Goal: Information Seeking & Learning: Learn about a topic

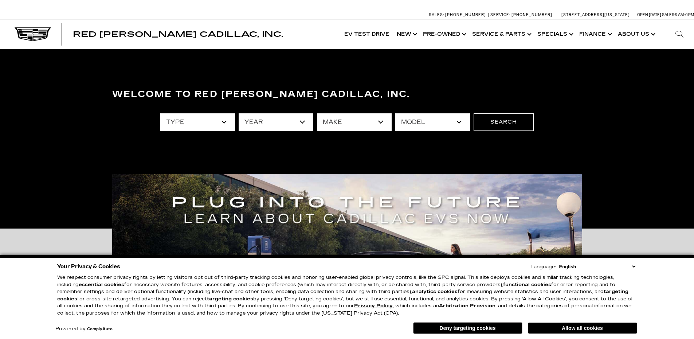
click at [481, 326] on button "Deny targeting cookies" at bounding box center [467, 328] width 109 height 12
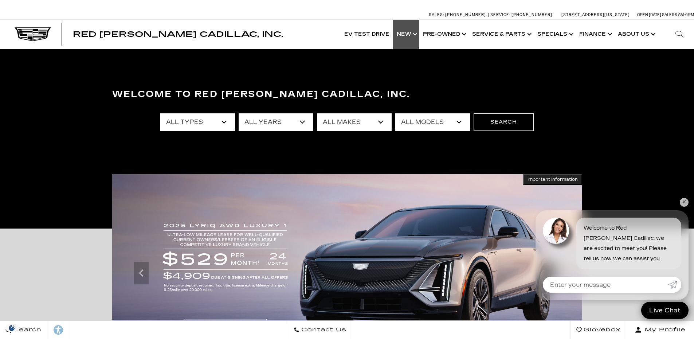
click at [410, 33] on link "Show New" at bounding box center [406, 34] width 26 height 29
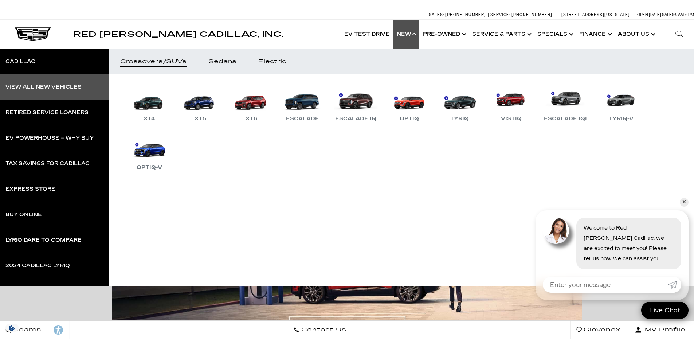
click at [36, 86] on div "View All New Vehicles" at bounding box center [43, 86] width 76 height 5
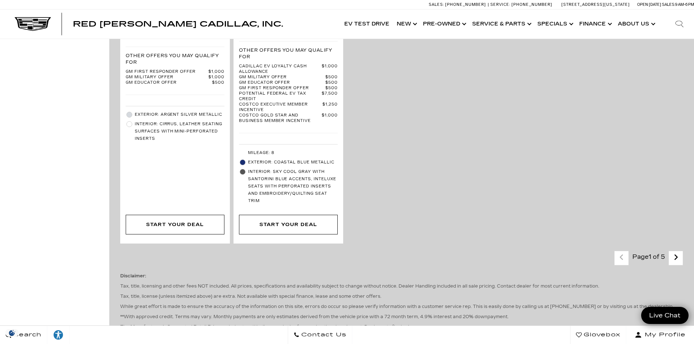
scroll to position [1784, 0]
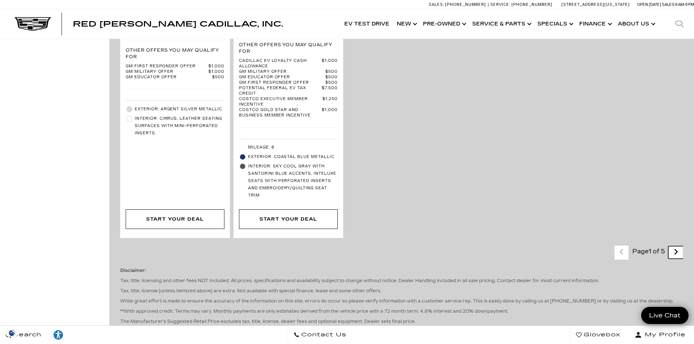
click at [678, 246] on icon "next page" at bounding box center [675, 252] width 5 height 12
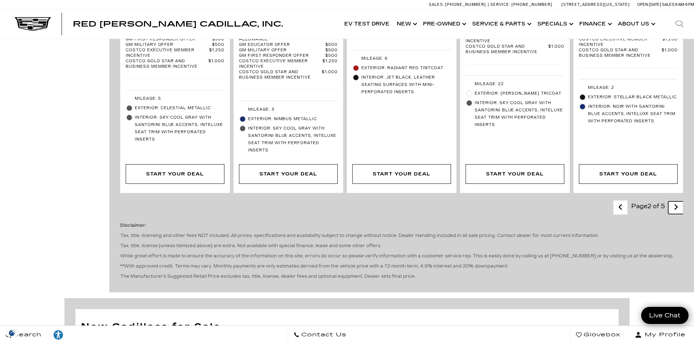
scroll to position [1566, 0]
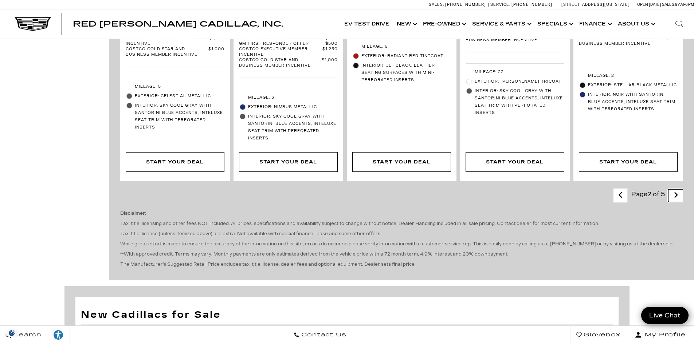
click at [678, 189] on icon "next page" at bounding box center [675, 195] width 5 height 12
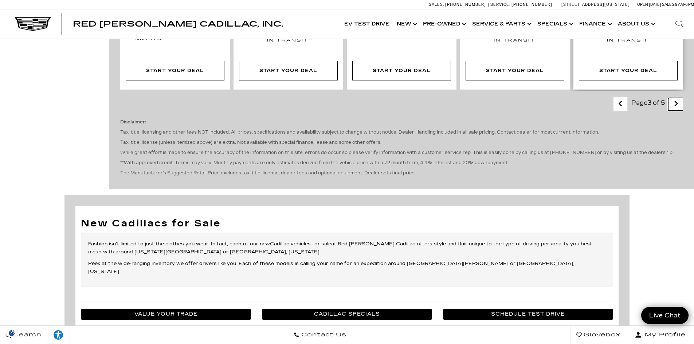
scroll to position [1529, 0]
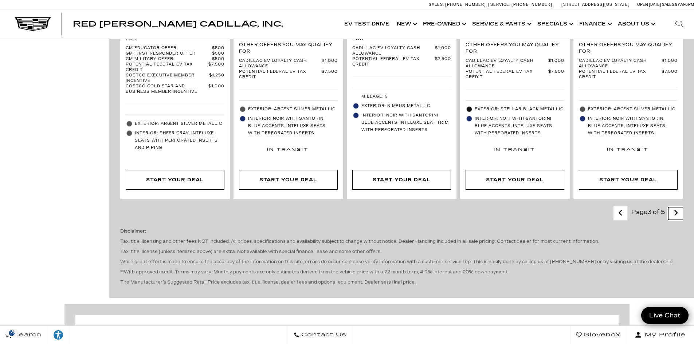
click at [678, 207] on icon "next page" at bounding box center [675, 213] width 5 height 12
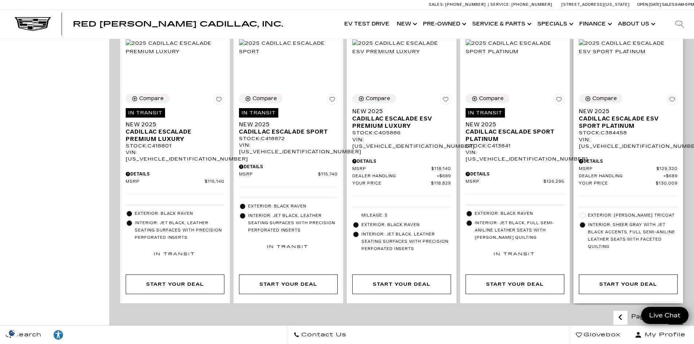
scroll to position [1420, 0]
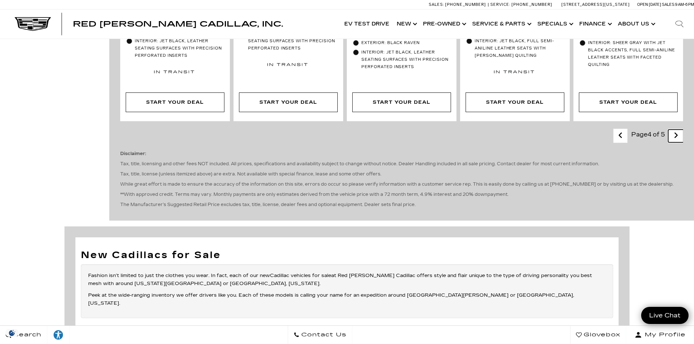
click at [678, 130] on icon "next page" at bounding box center [675, 136] width 5 height 12
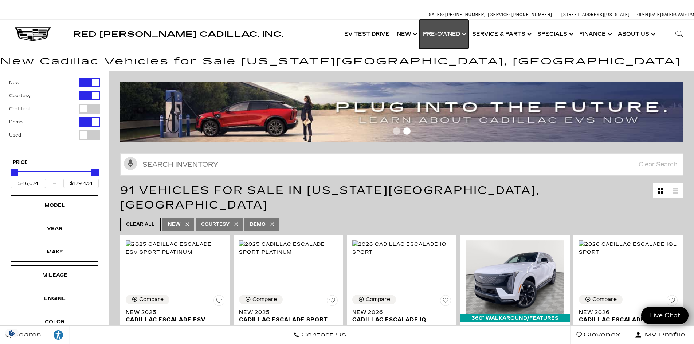
click at [446, 34] on link "Show Pre-Owned" at bounding box center [443, 34] width 49 height 29
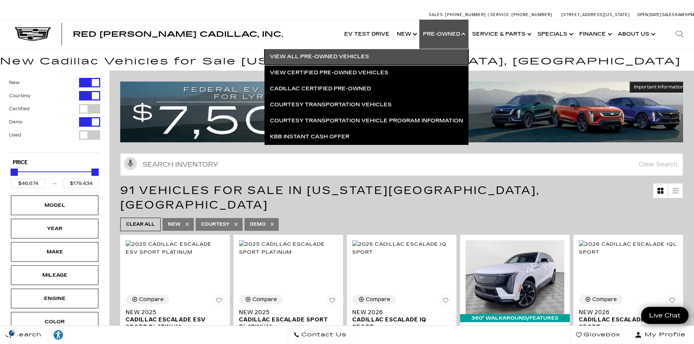
click at [335, 58] on link "View All Pre-Owned Vehicles" at bounding box center [366, 57] width 204 height 16
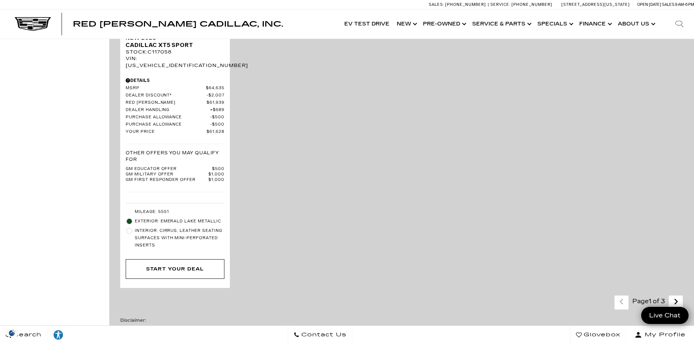
scroll to position [1639, 0]
click at [678, 296] on icon "next page" at bounding box center [675, 302] width 5 height 12
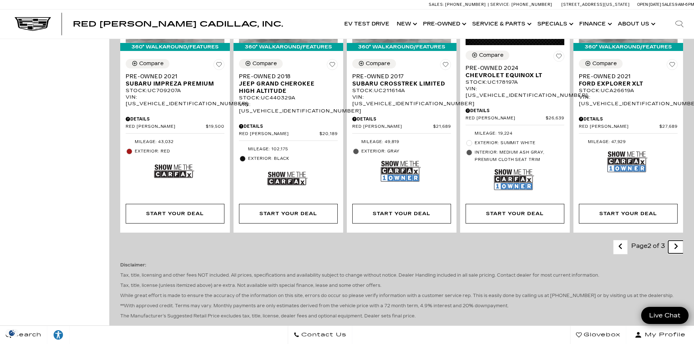
scroll to position [1286, 0]
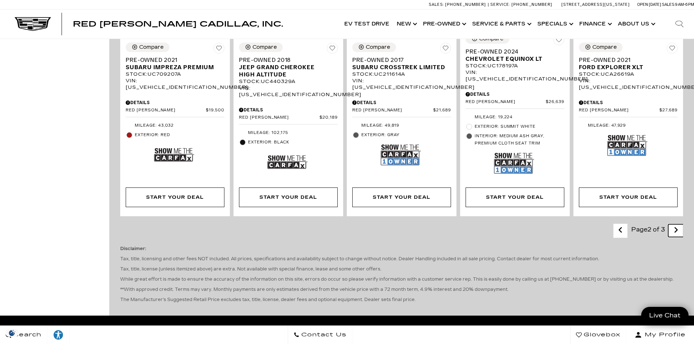
click at [678, 224] on icon "next page" at bounding box center [675, 230] width 5 height 12
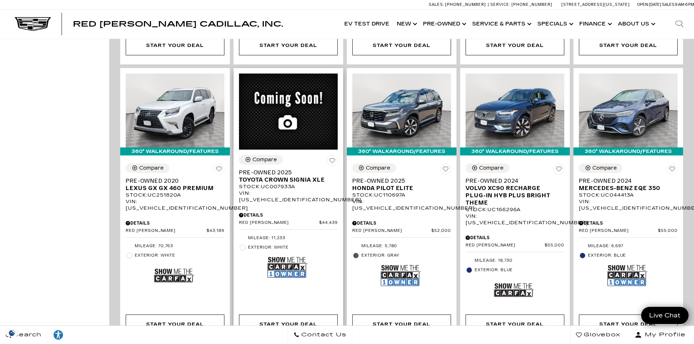
scroll to position [692, 0]
